Goal: Find specific page/section: Find specific page/section

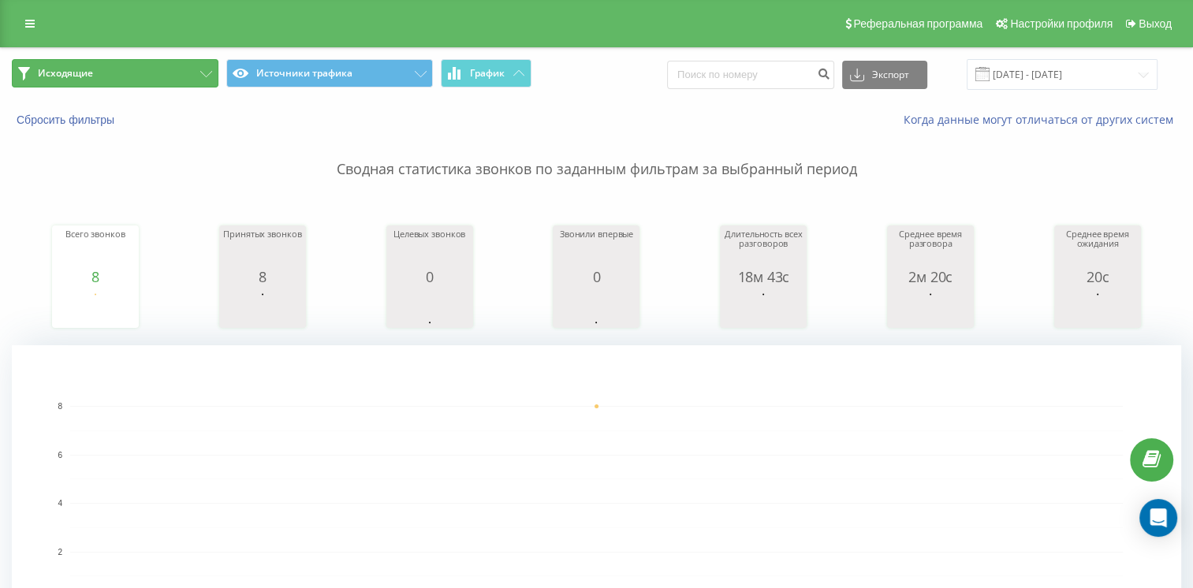
click at [159, 80] on button "Исходящие" at bounding box center [115, 73] width 207 height 28
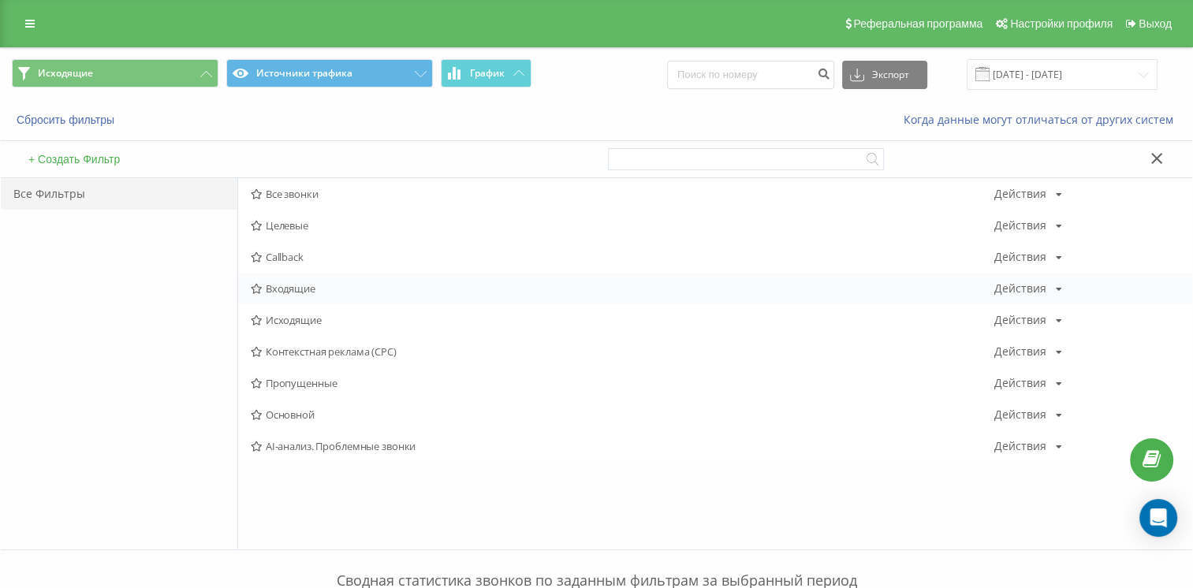
click at [258, 294] on div "Входящие Действия Редактировать Копировать Удалить По умолчанию Поделиться" at bounding box center [715, 289] width 954 height 32
click at [301, 289] on span "Входящие" at bounding box center [622, 288] width 742 height 11
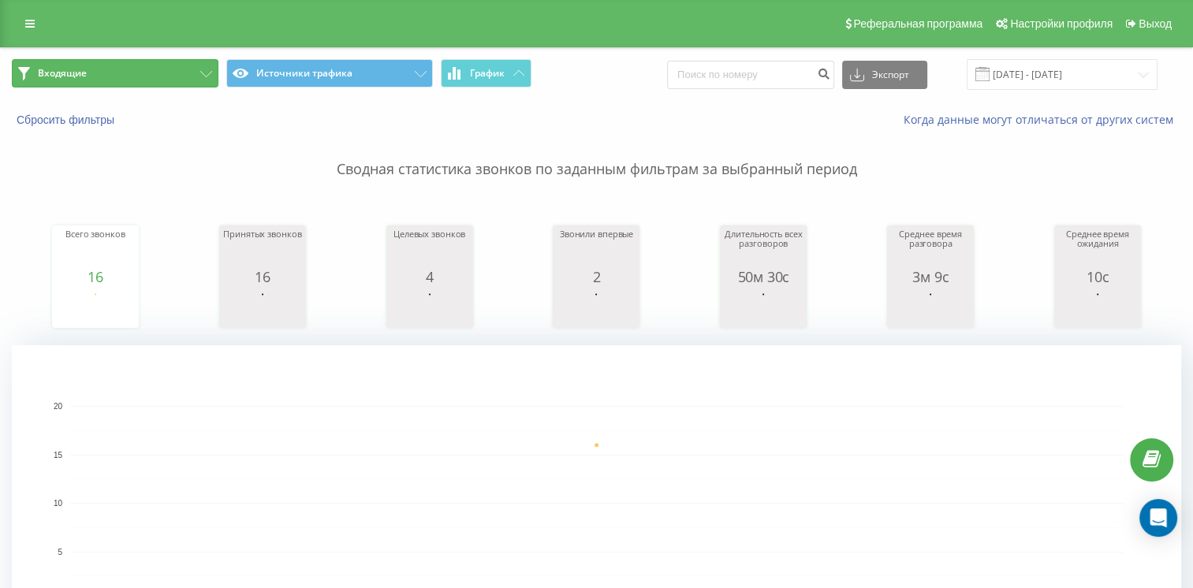
click at [148, 77] on button "Входящие" at bounding box center [115, 73] width 207 height 28
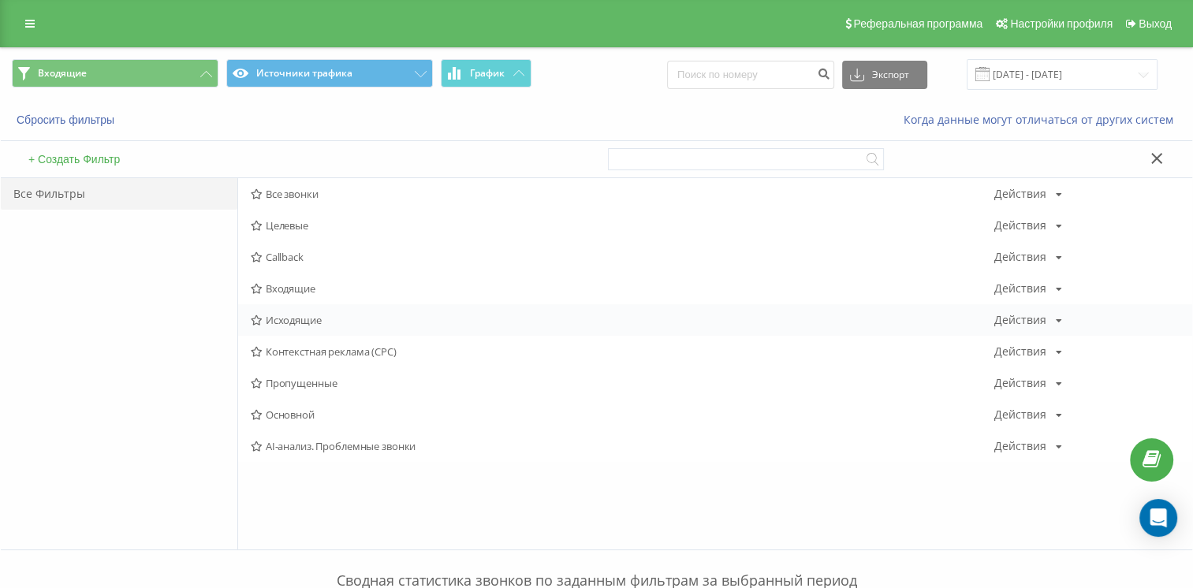
click at [318, 315] on span "Исходящие" at bounding box center [622, 319] width 742 height 11
